Goal: Navigation & Orientation: Find specific page/section

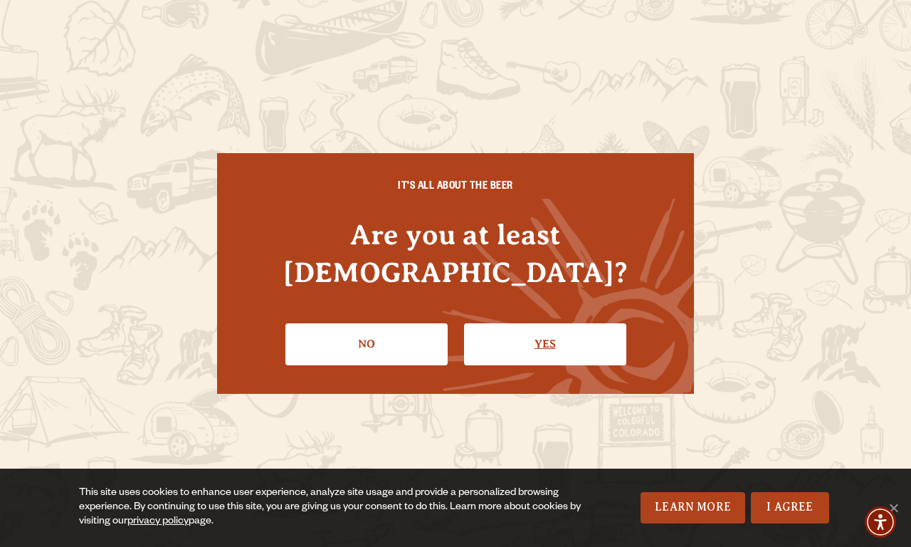
click at [544, 324] on link "Yes" at bounding box center [545, 343] width 162 height 41
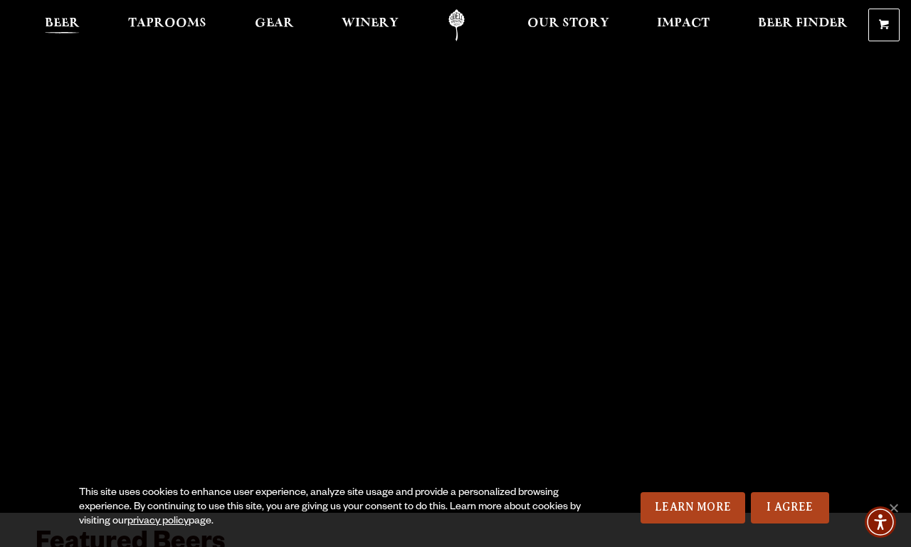
click at [62, 25] on span "Beer" at bounding box center [62, 23] width 35 height 11
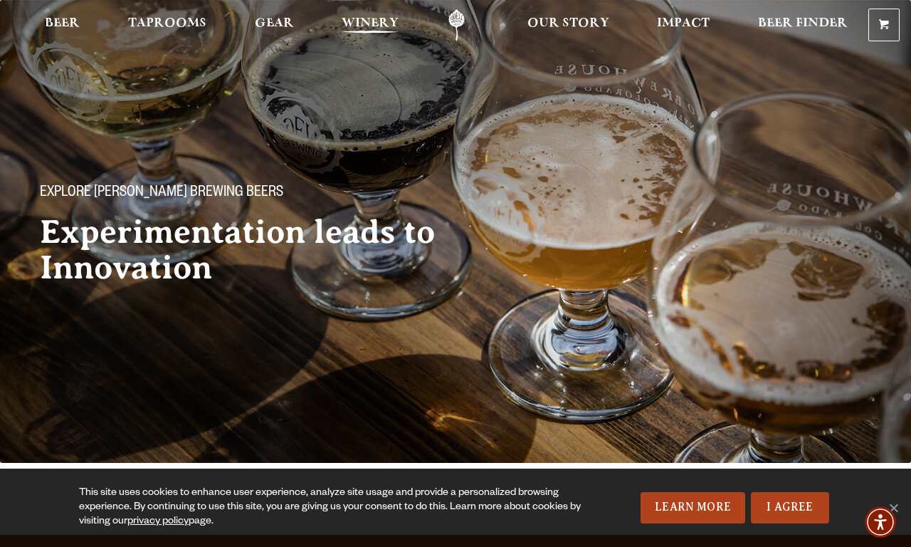
click at [370, 25] on span "Winery" at bounding box center [370, 23] width 57 height 11
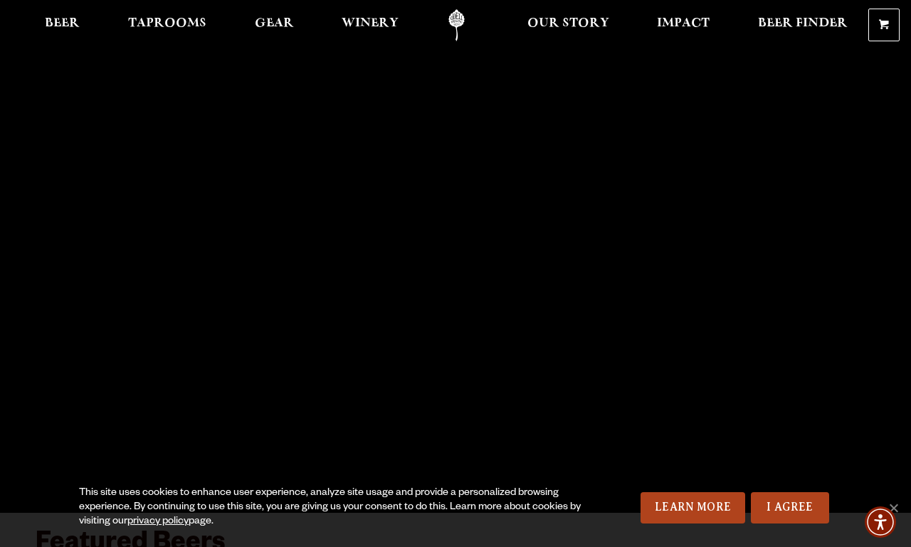
click at [62, 25] on span "Beer" at bounding box center [62, 23] width 35 height 11
